Goal: Task Accomplishment & Management: Complete application form

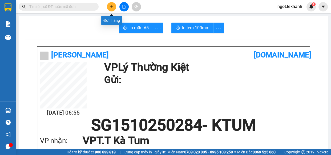
click at [110, 9] on button at bounding box center [111, 6] width 9 height 9
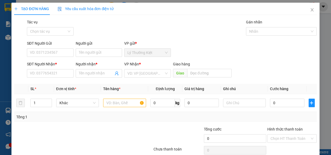
click at [48, 78] on div "SĐT Người Nhận * VD: 0377654321" at bounding box center [50, 70] width 47 height 19
click at [59, 72] on input "SĐT Người Nhận *" at bounding box center [50, 73] width 47 height 9
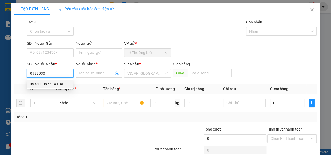
click at [40, 83] on div "0938030872 - A HẢI" at bounding box center [50, 84] width 40 height 6
type input "0938030872"
type input "A HẢI"
type input "40.000"
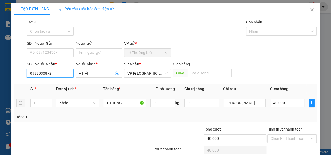
scroll to position [23, 0]
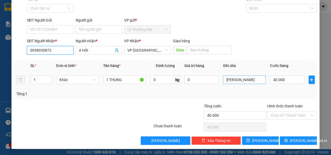
type input "0938030872"
click at [230, 78] on input "[PERSON_NAME]" at bounding box center [244, 80] width 43 height 9
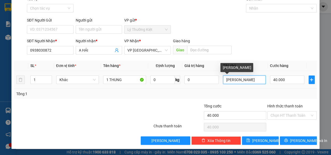
click at [230, 78] on input "[PERSON_NAME]" at bounding box center [244, 80] width 43 height 9
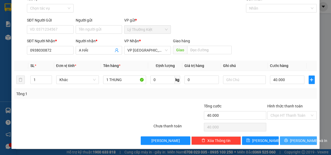
click at [304, 142] on span "[PERSON_NAME] và In" at bounding box center [308, 141] width 37 height 6
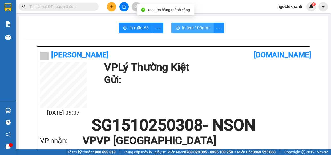
click at [211, 25] on button "In tem 100mm" at bounding box center [192, 28] width 42 height 11
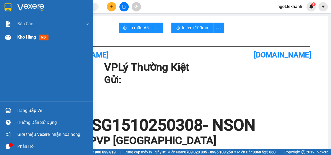
click at [30, 35] on span "Kho hàng" at bounding box center [26, 37] width 19 height 5
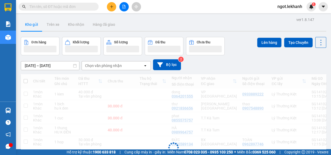
click at [63, 67] on div "ver 1.8.147 Kho gửi Trên xe Kho nhận Hàng đã giao Đơn hàng Khối lượng Số lượng …" at bounding box center [174, 124] width 310 height 216
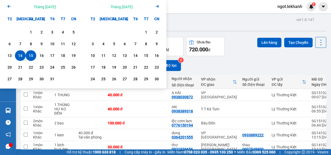
click at [29, 55] on div "15" at bounding box center [30, 56] width 7 height 6
type input "[DATE] – [DATE]"
click at [29, 55] on button "Đơn hàng 20 đơn" at bounding box center [40, 46] width 39 height 19
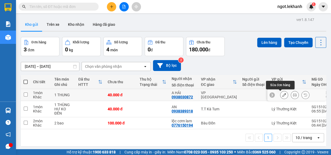
click at [282, 95] on icon at bounding box center [284, 95] width 4 height 4
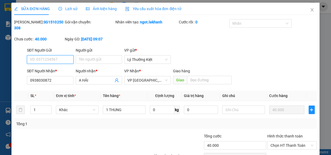
scroll to position [30, 0]
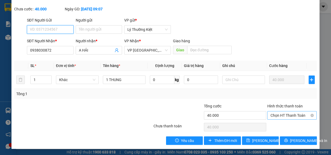
click at [285, 115] on span "Chọn HT Thanh Toán" at bounding box center [292, 116] width 43 height 8
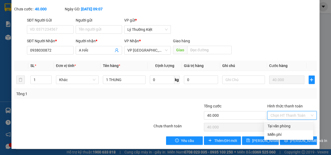
click at [286, 125] on div "Tại văn phòng" at bounding box center [288, 126] width 43 height 6
type input "0"
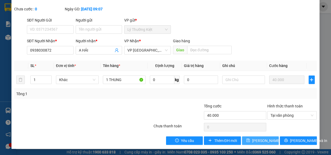
click at [267, 140] on span "[PERSON_NAME] thay đổi" at bounding box center [273, 141] width 43 height 6
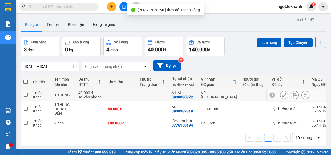
click at [293, 95] on icon at bounding box center [295, 95] width 4 height 4
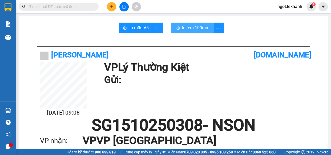
click at [185, 25] on span "In tem 100mm" at bounding box center [195, 28] width 27 height 7
click at [113, 5] on icon "plus" at bounding box center [112, 7] width 4 height 4
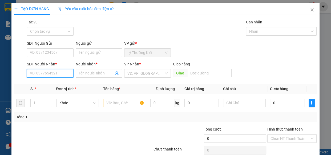
click at [46, 74] on input "SĐT Người Nhận *" at bounding box center [50, 73] width 47 height 9
click at [47, 84] on div "0963795794 - TÙNG" at bounding box center [50, 84] width 40 height 6
type input "0963795794"
type input "TÙNG"
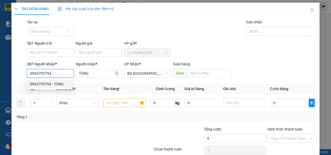
type input "70.000"
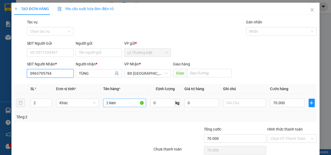
type input "0963795794"
drag, startPoint x: 121, startPoint y: 105, endPoint x: 104, endPoint y: 109, distance: 17.3
click at [104, 109] on td "2 kien" at bounding box center [124, 103] width 47 height 18
type input "1 hop"
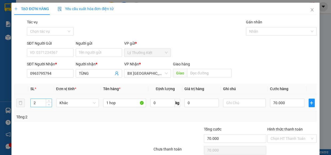
type input "1"
click at [48, 106] on span "down" at bounding box center [48, 104] width 3 height 3
click at [271, 104] on input "70.000" at bounding box center [287, 103] width 34 height 9
type input "3"
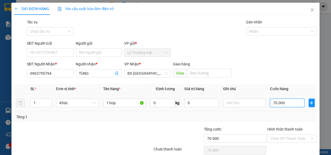
type input "3"
type input "30"
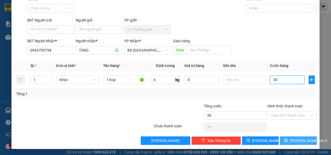
type input "30"
type input "30.000"
click at [283, 143] on button "[PERSON_NAME] và In" at bounding box center [298, 141] width 37 height 9
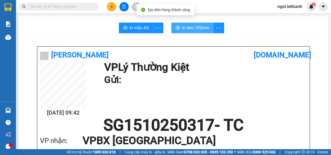
drag, startPoint x: 182, startPoint y: 27, endPoint x: 186, endPoint y: 28, distance: 3.7
click at [182, 27] on span "In tem 100mm" at bounding box center [195, 28] width 27 height 7
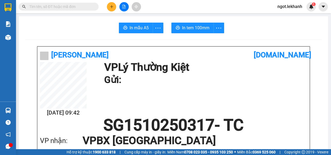
click at [114, 10] on button at bounding box center [111, 6] width 9 height 9
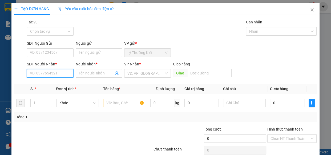
click at [64, 74] on input "SĐT Người Nhận *" at bounding box center [50, 73] width 47 height 9
click at [61, 87] on div "0948861139 - NGOC" at bounding box center [50, 84] width 40 height 6
type input "0948861139"
type input "NGOC"
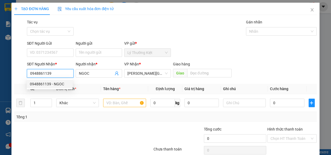
type input "40.000"
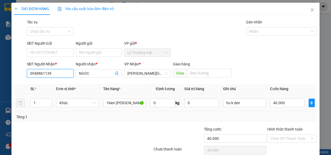
scroll to position [23, 0]
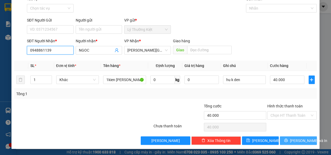
type input "0948861139"
drag, startPoint x: 288, startPoint y: 141, endPoint x: 287, endPoint y: 129, distance: 11.7
click at [288, 141] on icon "printer" at bounding box center [286, 141] width 4 height 4
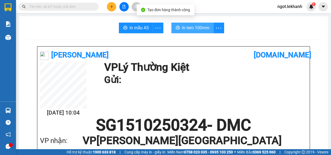
click at [197, 28] on span "In tem 100mm" at bounding box center [195, 28] width 27 height 7
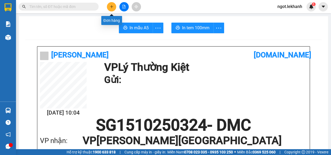
click at [107, 7] on button at bounding box center [111, 6] width 9 height 9
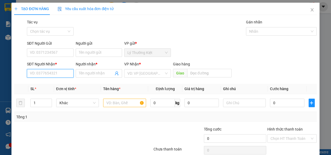
click at [46, 71] on input "SĐT Người Nhận *" at bounding box center [50, 73] width 47 height 9
type input "0984059728"
click at [84, 74] on input "Người nhận *" at bounding box center [96, 74] width 35 height 6
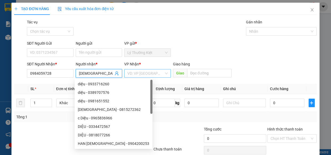
type input "[DEMOGRAPHIC_DATA]"
click at [155, 73] on input "search" at bounding box center [145, 74] width 37 height 8
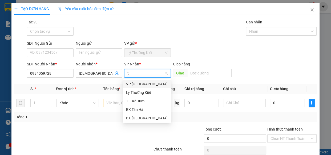
type input "ta"
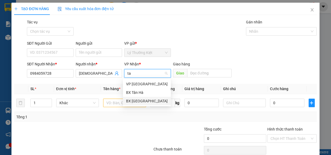
click at [140, 99] on div "BX [GEOGRAPHIC_DATA]" at bounding box center [147, 101] width 42 height 6
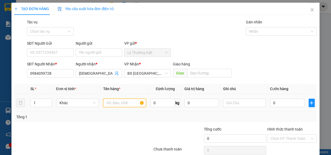
click at [134, 104] on input "text" at bounding box center [124, 103] width 43 height 9
type input "1hs"
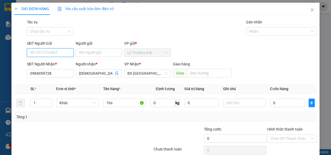
click at [70, 52] on input "SĐT Người Gửi" at bounding box center [50, 53] width 47 height 9
type input "0972576040"
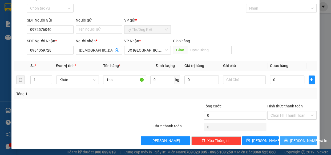
click at [295, 139] on span "[PERSON_NAME] và In" at bounding box center [308, 141] width 37 height 6
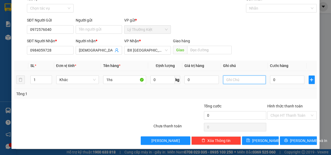
click at [235, 82] on input "text" at bounding box center [244, 80] width 43 height 9
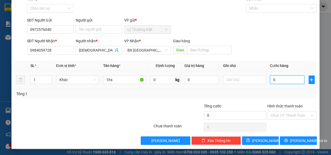
click at [277, 81] on input "0" at bounding box center [287, 80] width 34 height 9
type input "3"
type input "30"
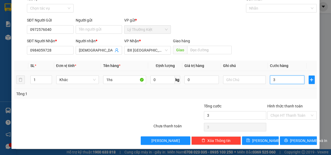
type input "30"
type input "30.000"
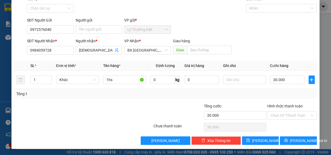
click at [257, 40] on div "SĐT Người Nhận * 0984059728 Người nhận * dieu VP Nhận * BX Tân Châu Giao hàng G…" at bounding box center [172, 47] width 292 height 19
click at [292, 142] on span "[PERSON_NAME] và In" at bounding box center [308, 141] width 37 height 6
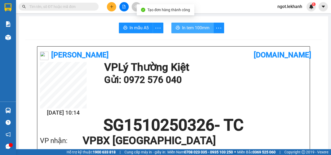
click at [199, 29] on span "In tem 100mm" at bounding box center [195, 28] width 27 height 7
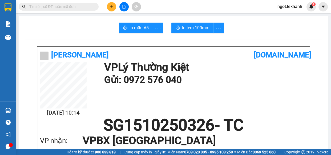
click at [113, 1] on div "Kết quả tìm kiếm ( 0 ) Bộ lọc No Data ngot.lekhanh 1" at bounding box center [165, 6] width 331 height 13
click at [113, 5] on button at bounding box center [111, 6] width 9 height 9
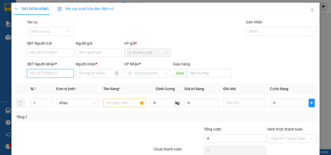
click at [53, 77] on input "SĐT Người Nhận *" at bounding box center [50, 73] width 47 height 9
click at [49, 82] on div "0365777880 - khuyen" at bounding box center [50, 84] width 40 height 6
type input "0365777880"
type input "khuyen"
type input "30.000"
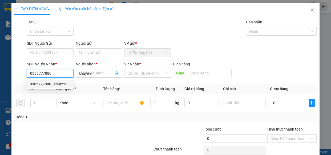
type input "30.000"
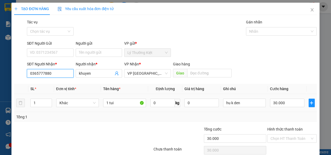
scroll to position [23, 0]
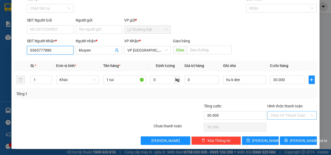
type input "0365777880"
click at [294, 119] on input "Hình thức thanh toán" at bounding box center [290, 116] width 39 height 8
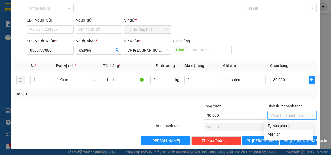
click at [292, 126] on div "Tại văn phòng" at bounding box center [288, 126] width 43 height 6
type input "0"
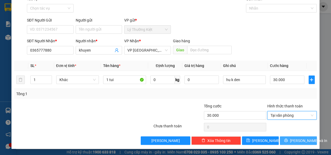
click at [300, 137] on button "[PERSON_NAME] và In" at bounding box center [298, 141] width 37 height 9
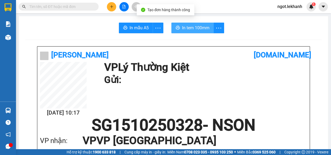
click at [178, 23] on button "In tem 100mm" at bounding box center [192, 28] width 42 height 11
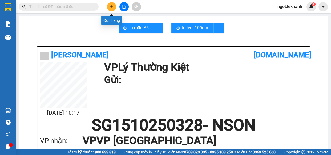
click at [114, 7] on button at bounding box center [111, 6] width 9 height 9
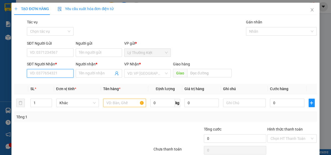
click at [71, 74] on input "SĐT Người Nhận *" at bounding box center [50, 73] width 47 height 9
click at [50, 82] on div "0909362643 - NGUYÊN" at bounding box center [50, 84] width 40 height 6
type input "0909362643"
type input "NGUYÊN"
type input "30.000"
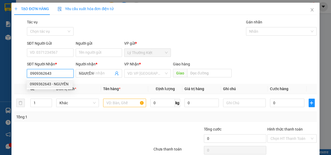
type input "30.000"
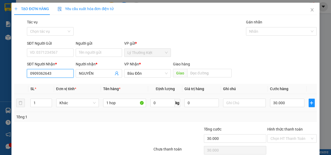
type input "0909362643"
click at [285, 78] on div "SĐT Người Nhận * 0909362643 Người nhận * NGUYÊN VP Nhận * Bàu Đồn Giao hàng Giao" at bounding box center [172, 70] width 292 height 19
click at [294, 103] on input "30.000" at bounding box center [287, 103] width 34 height 9
type input "4"
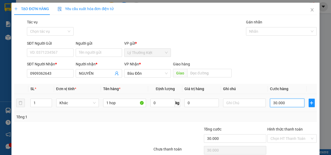
type input "4"
type input "40"
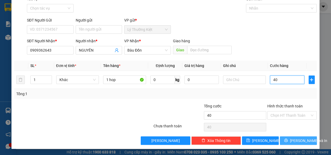
type input "40"
type input "40.000"
drag, startPoint x: 299, startPoint y: 144, endPoint x: 297, endPoint y: 135, distance: 8.5
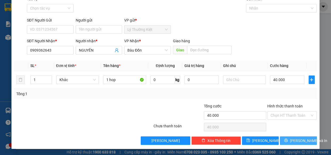
click at [299, 144] on button "[PERSON_NAME] và In" at bounding box center [298, 141] width 37 height 9
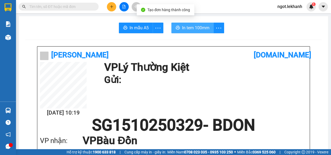
click at [197, 30] on span "In tem 100mm" at bounding box center [195, 28] width 27 height 7
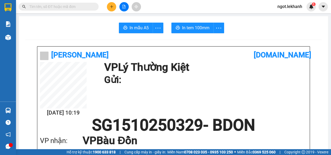
click at [113, 3] on button at bounding box center [111, 6] width 9 height 9
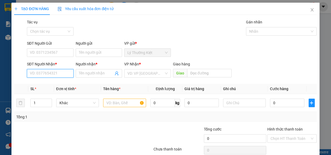
click at [61, 74] on input "SĐT Người Nhận *" at bounding box center [50, 73] width 47 height 9
click at [66, 52] on input "SĐT Người Gửi" at bounding box center [50, 53] width 47 height 9
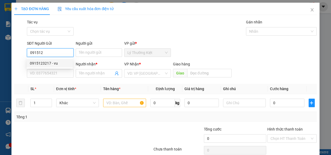
drag, startPoint x: 58, startPoint y: 66, endPoint x: 58, endPoint y: 62, distance: 4.3
click at [58, 63] on div "0915123217 - vu" at bounding box center [50, 63] width 46 height 9
type input "0915123217"
type input "vu"
type input "0398856295"
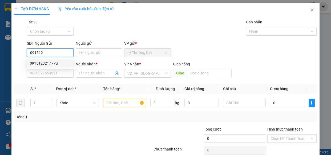
type input "tin"
type input "40.000"
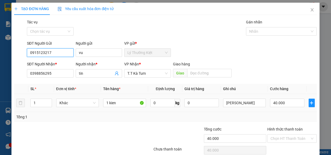
scroll to position [23, 0]
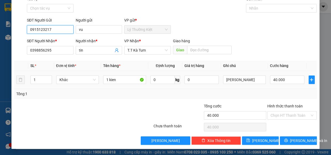
type input "0915123217"
drag, startPoint x: 246, startPoint y: 85, endPoint x: 201, endPoint y: 82, distance: 45.4
click at [201, 82] on tr "1 Khác 1 kien 0 kg 0 mai nhan 40.000" at bounding box center [165, 80] width 303 height 18
click at [257, 85] on div "[PERSON_NAME]" at bounding box center [244, 80] width 43 height 11
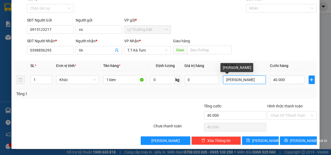
click at [254, 80] on input "[PERSON_NAME]" at bounding box center [244, 80] width 43 height 9
type input "m"
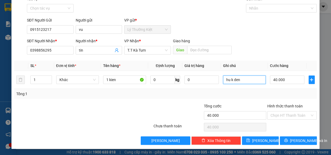
type input "hu k den"
click at [290, 122] on div "Chọn HT Thanh Toán" at bounding box center [292, 127] width 51 height 11
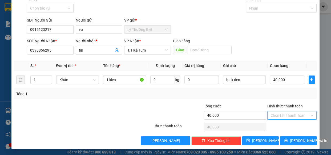
click at [291, 113] on input "Hình thức thanh toán" at bounding box center [290, 116] width 39 height 8
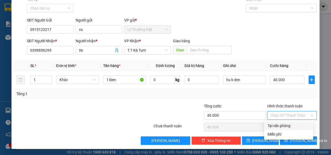
click at [293, 125] on div "Tại văn phòng" at bounding box center [288, 126] width 49 height 9
type input "0"
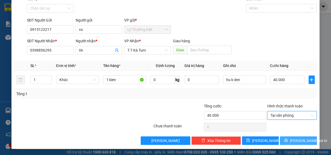
click at [301, 142] on span "[PERSON_NAME] và In" at bounding box center [308, 141] width 37 height 6
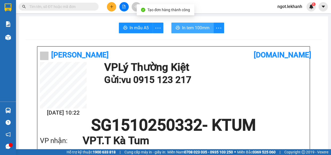
click at [185, 26] on span "In tem 100mm" at bounding box center [195, 28] width 27 height 7
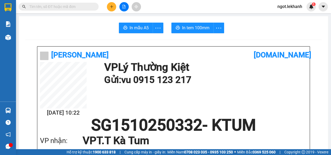
click at [109, 5] on button at bounding box center [111, 6] width 9 height 9
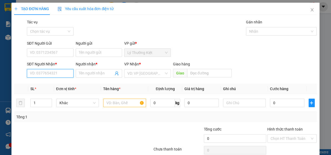
click at [54, 75] on input "SĐT Người Nhận *" at bounding box center [50, 73] width 47 height 9
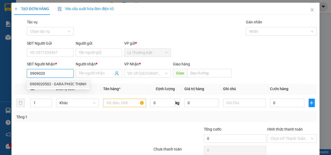
click at [56, 83] on div "0909020502 - GARA PHÚC THỊNH" at bounding box center [58, 84] width 57 height 6
type input "0909020502"
type input "[PERSON_NAME]"
type input "600.000"
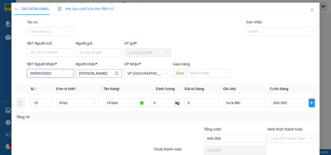
type input "0909020502"
click at [107, 73] on input "[PERSON_NAME]" at bounding box center [96, 74] width 35 height 6
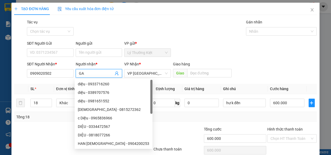
type input "G"
type input "loi"
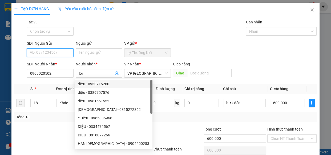
click at [63, 55] on input "SĐT Người Gửi" at bounding box center [50, 53] width 47 height 9
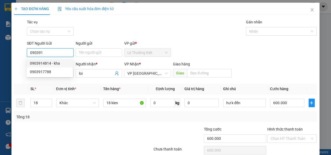
click at [62, 66] on div "0903914814 - kha" at bounding box center [50, 63] width 46 height 9
type input "0903914814"
type input "kha"
type input "120.000"
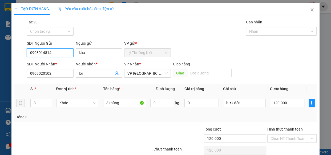
scroll to position [23, 0]
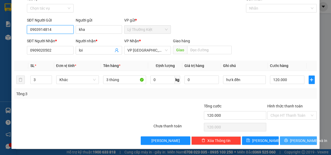
type input "0903914814"
drag, startPoint x: 288, startPoint y: 139, endPoint x: 224, endPoint y: 55, distance: 106.1
click at [287, 134] on div "Transit Pickup Surcharge Ids Transit Deliver Surcharge Ids Transit Deliver Surc…" at bounding box center [165, 70] width 303 height 149
click at [304, 141] on span "[PERSON_NAME] và In" at bounding box center [308, 141] width 37 height 6
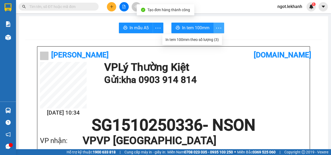
drag, startPoint x: 219, startPoint y: 27, endPoint x: 218, endPoint y: 30, distance: 3.2
click at [218, 28] on icon "more" at bounding box center [218, 28] width 7 height 7
click at [216, 39] on div "In tem 100mm theo số lượng (3)" at bounding box center [192, 40] width 53 height 6
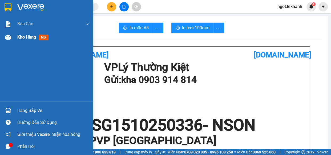
click at [11, 37] on div at bounding box center [7, 37] width 9 height 9
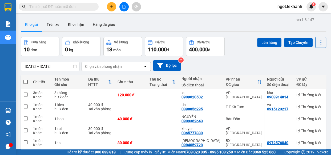
scroll to position [48, 0]
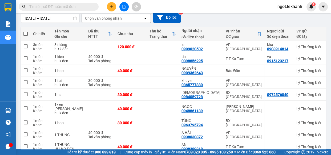
drag, startPoint x: 107, startPoint y: 10, endPoint x: 114, endPoint y: 5, distance: 9.1
click at [112, 7] on div at bounding box center [124, 6] width 40 height 9
click at [114, 5] on button at bounding box center [111, 6] width 9 height 9
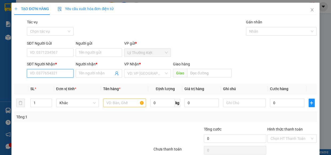
click at [39, 71] on input "SĐT Người Nhận *" at bounding box center [50, 73] width 47 height 9
click at [62, 75] on input "SĐT Người Nhận *" at bounding box center [50, 73] width 47 height 9
type input "0343864795"
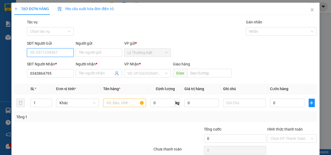
click at [46, 55] on input "SĐT Người Gửi" at bounding box center [50, 53] width 47 height 9
type input "0866981549"
click at [91, 74] on input "Người nhận *" at bounding box center [96, 74] width 35 height 6
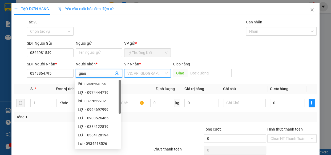
type input "giau"
click at [159, 70] on input "search" at bounding box center [145, 74] width 37 height 8
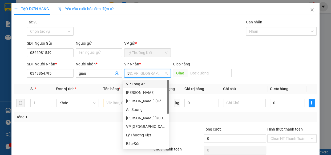
type input "ba"
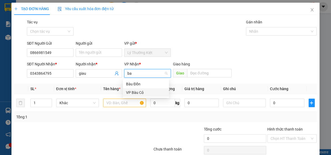
drag, startPoint x: 149, startPoint y: 90, endPoint x: 146, endPoint y: 91, distance: 2.8
click at [148, 90] on div "VP Bàu Cỏ" at bounding box center [146, 93] width 40 height 6
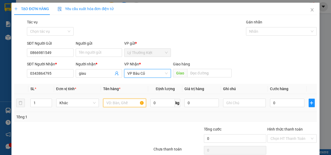
click at [122, 102] on input "text" at bounding box center [124, 103] width 43 height 9
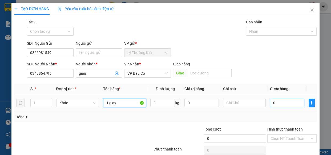
type input "1 giay"
click at [292, 101] on input "0" at bounding box center [287, 103] width 34 height 9
type input "3"
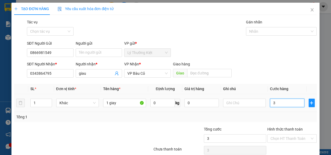
type input "30"
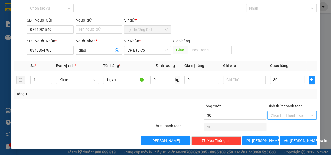
type input "30.000"
click at [286, 114] on input "Hình thức thanh toán" at bounding box center [290, 116] width 39 height 8
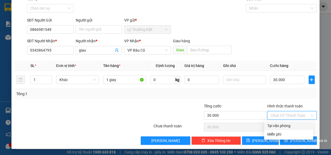
click at [290, 126] on div "Tại văn phòng" at bounding box center [288, 126] width 43 height 6
type input "0"
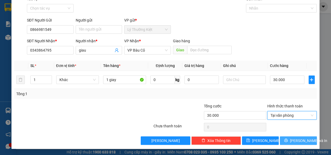
click at [291, 140] on span "[PERSON_NAME] và In" at bounding box center [308, 141] width 37 height 6
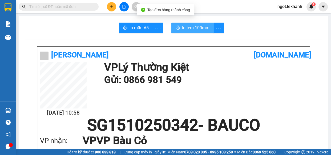
click at [210, 26] on button "In tem 100mm" at bounding box center [192, 28] width 42 height 11
